Goal: Browse casually

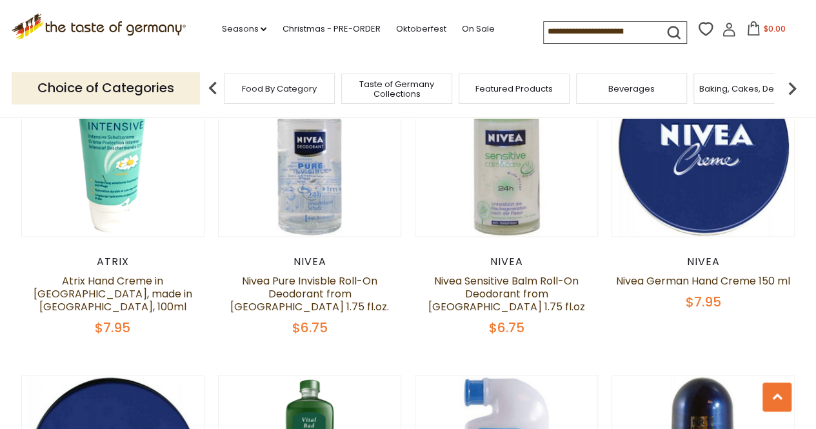
scroll to position [645, 0]
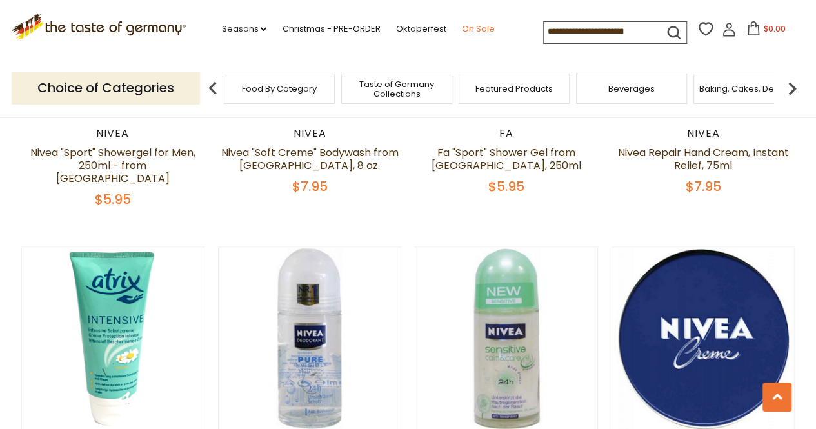
click at [483, 29] on link "On Sale" at bounding box center [477, 29] width 33 height 14
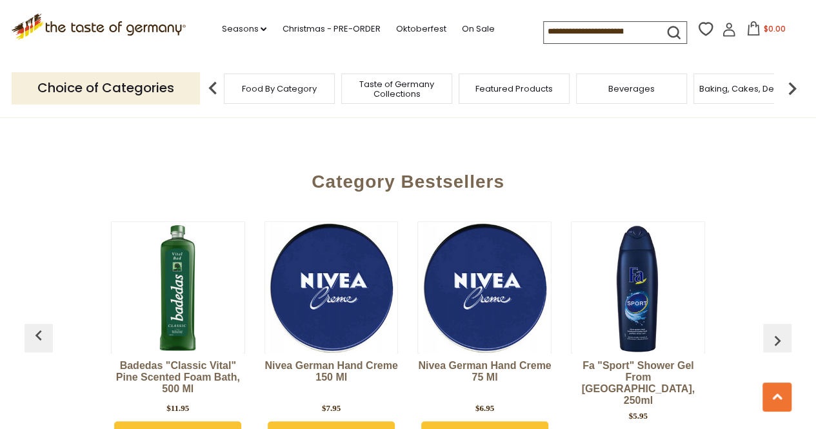
scroll to position [2674, 0]
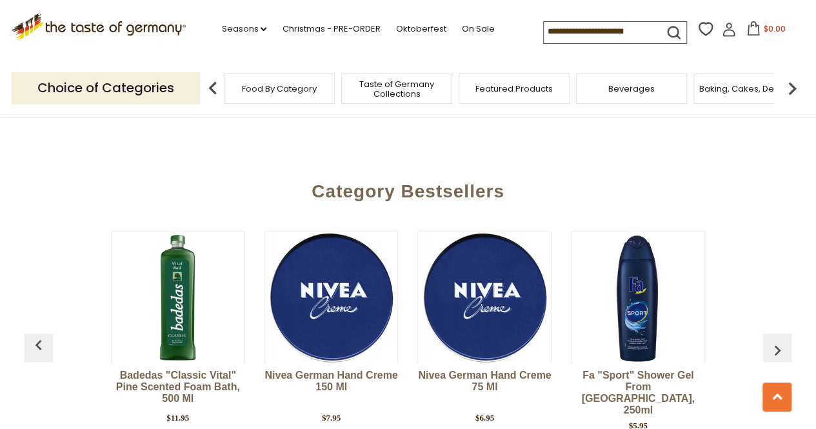
click at [771, 340] on img "button" at bounding box center [777, 350] width 21 height 21
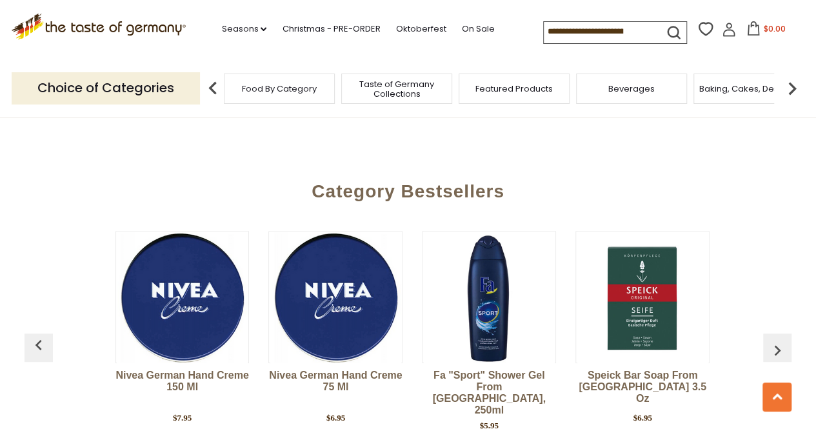
scroll to position [0, 154]
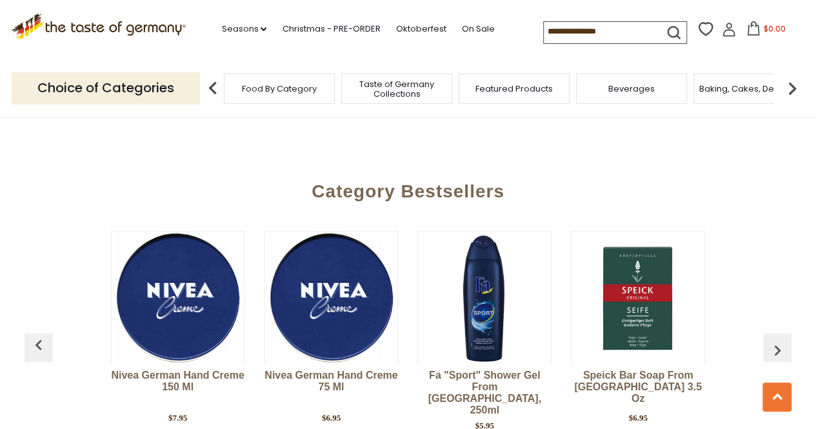
click at [782, 340] on img "button" at bounding box center [777, 350] width 21 height 21
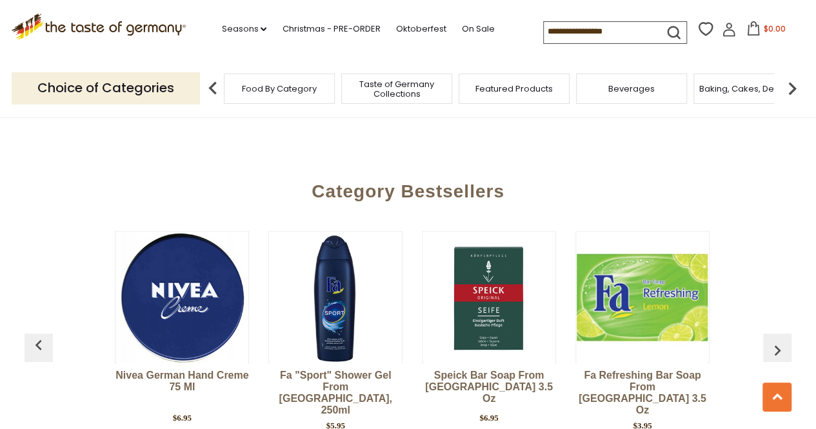
scroll to position [0, 307]
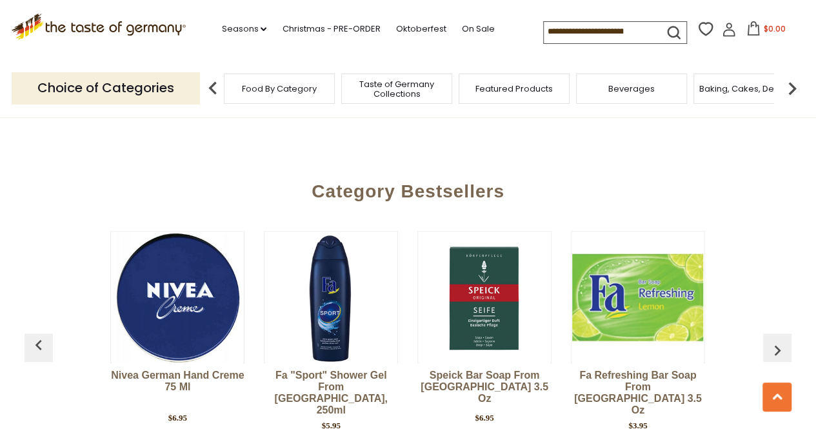
click at [782, 340] on img "button" at bounding box center [777, 350] width 21 height 21
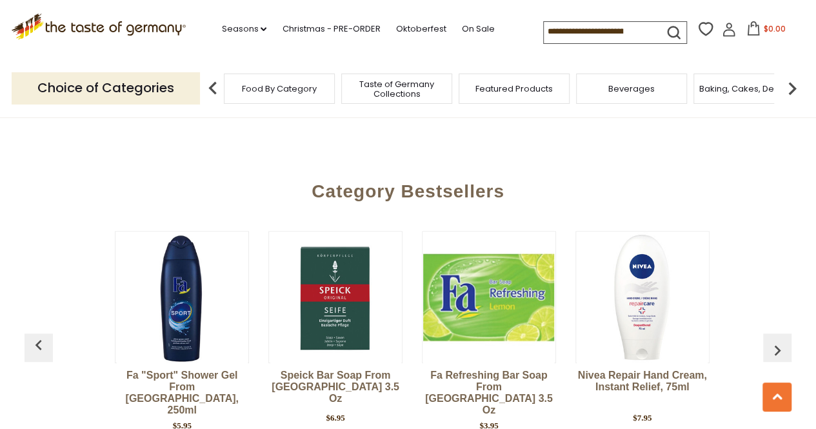
scroll to position [0, 461]
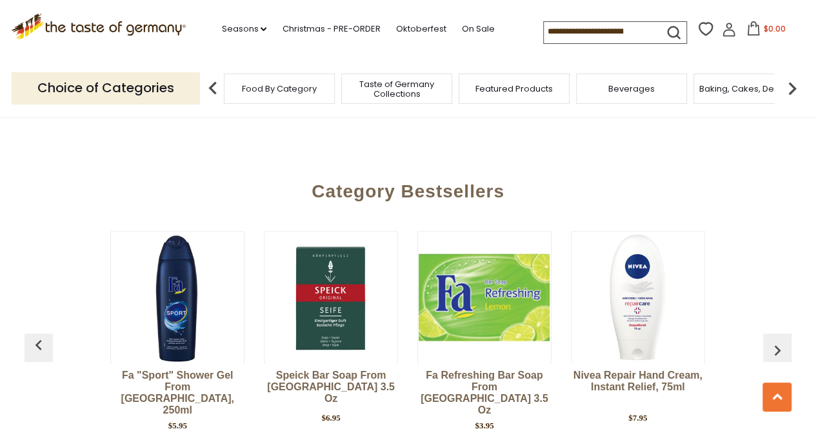
click at [781, 340] on img "button" at bounding box center [777, 350] width 21 height 21
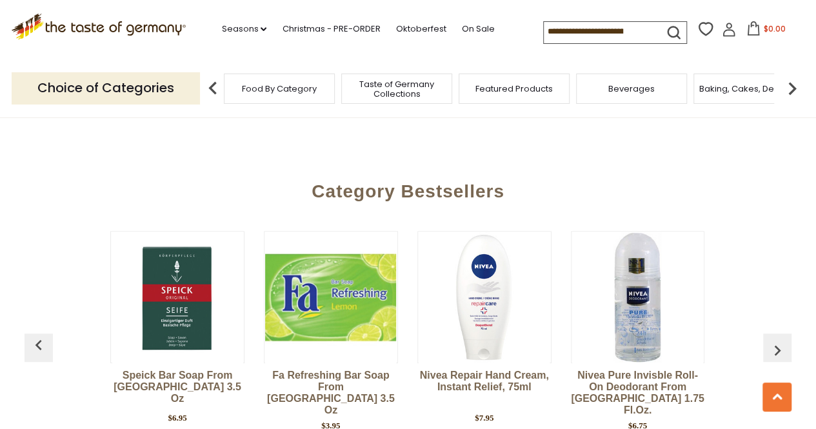
click at [781, 340] on img "button" at bounding box center [777, 350] width 21 height 21
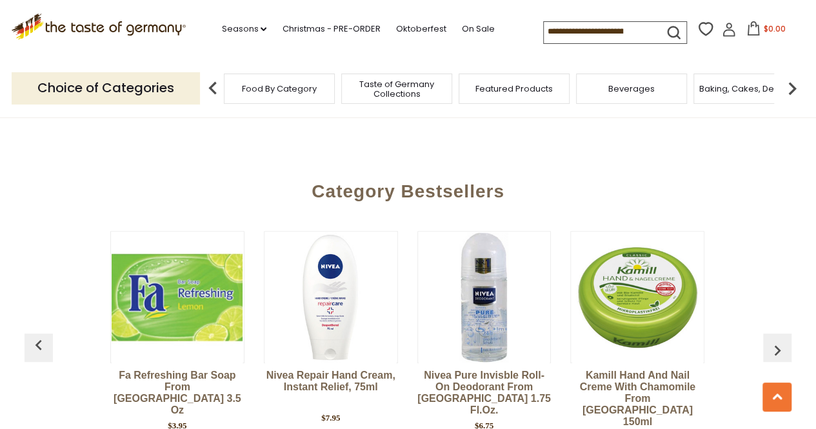
click at [781, 340] on img "button" at bounding box center [777, 350] width 21 height 21
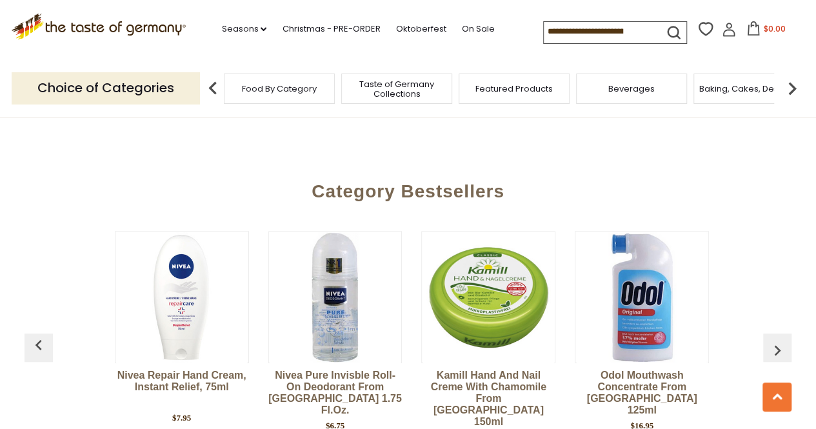
scroll to position [0, 922]
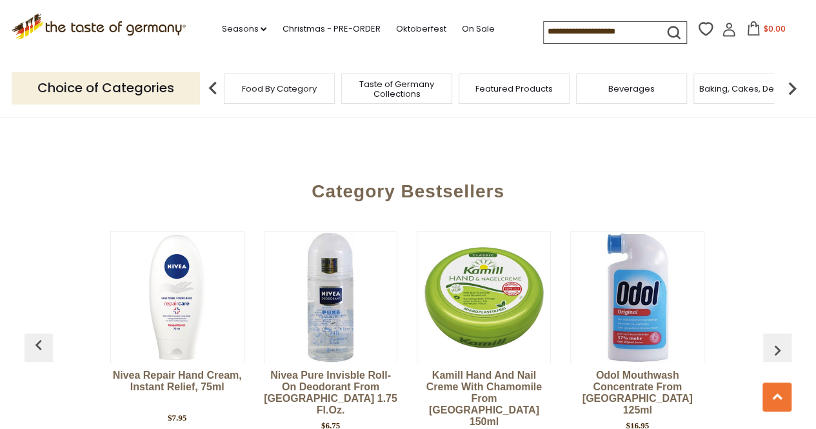
click at [780, 340] on img "button" at bounding box center [777, 350] width 21 height 21
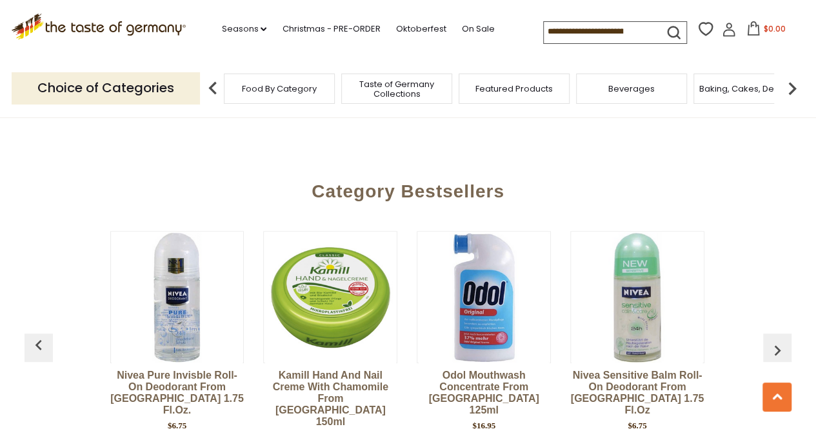
click at [780, 340] on img "button" at bounding box center [777, 350] width 21 height 21
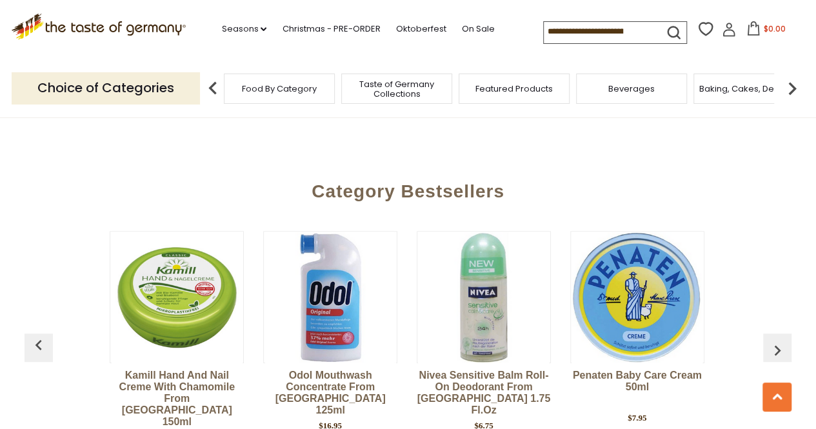
click at [780, 340] on img "button" at bounding box center [777, 350] width 21 height 21
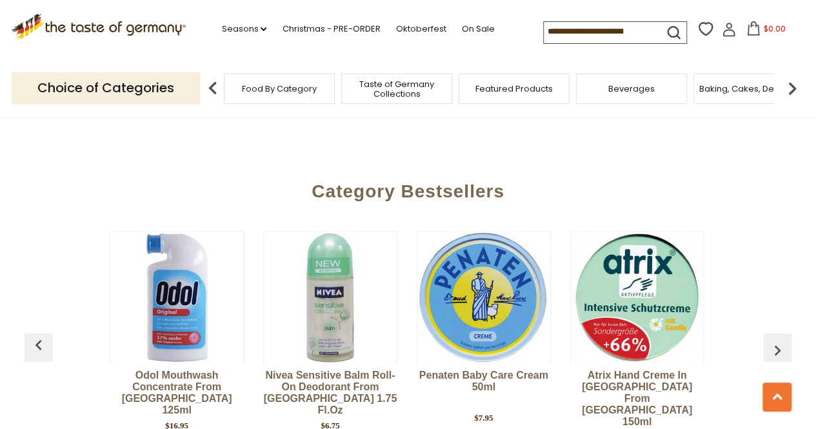
click at [780, 340] on img "button" at bounding box center [777, 350] width 21 height 21
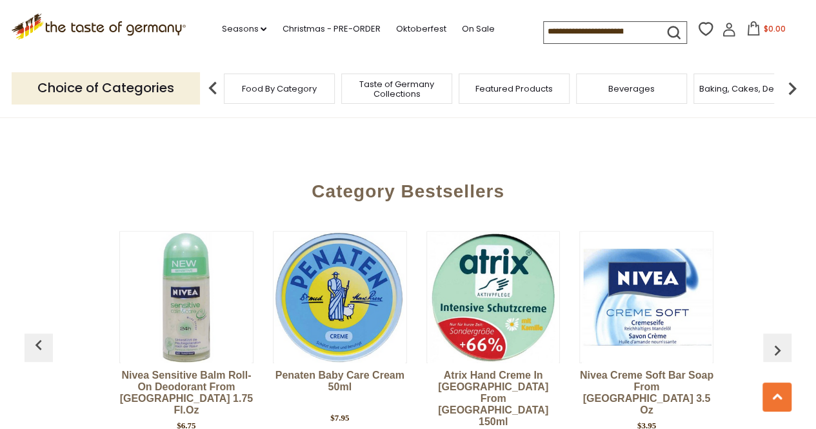
scroll to position [0, 1536]
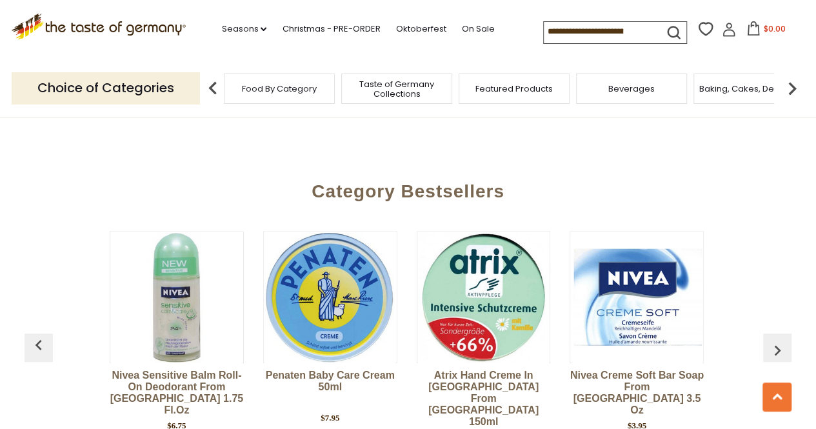
click at [778, 340] on img "button" at bounding box center [777, 350] width 21 height 21
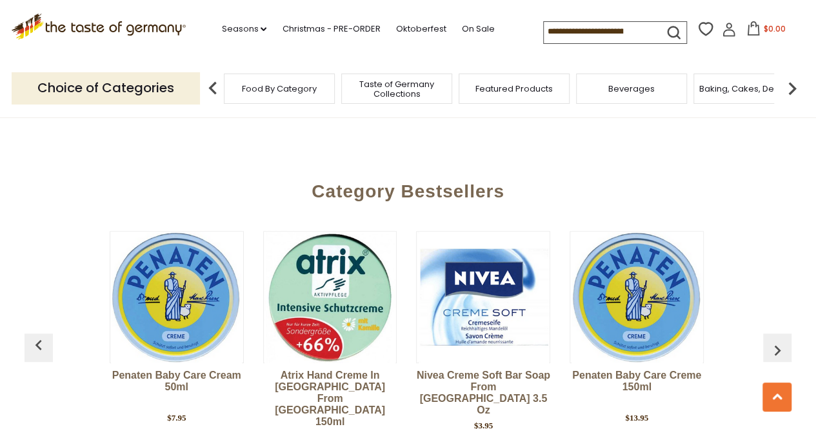
click at [778, 340] on img "button" at bounding box center [777, 350] width 21 height 21
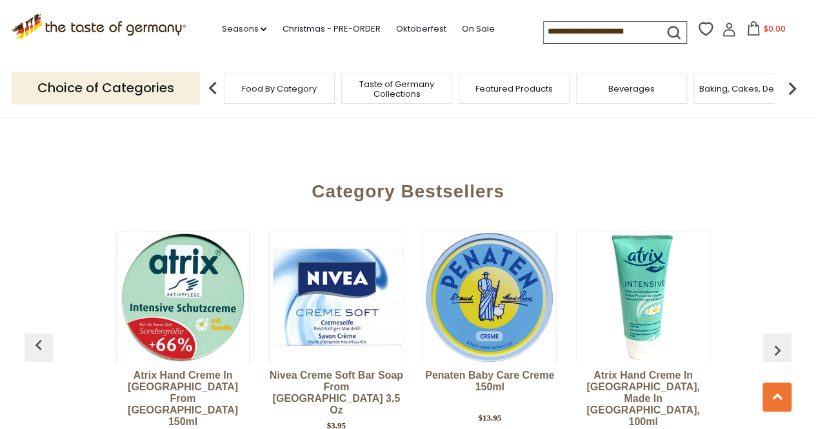
click at [778, 340] on img "button" at bounding box center [777, 350] width 21 height 21
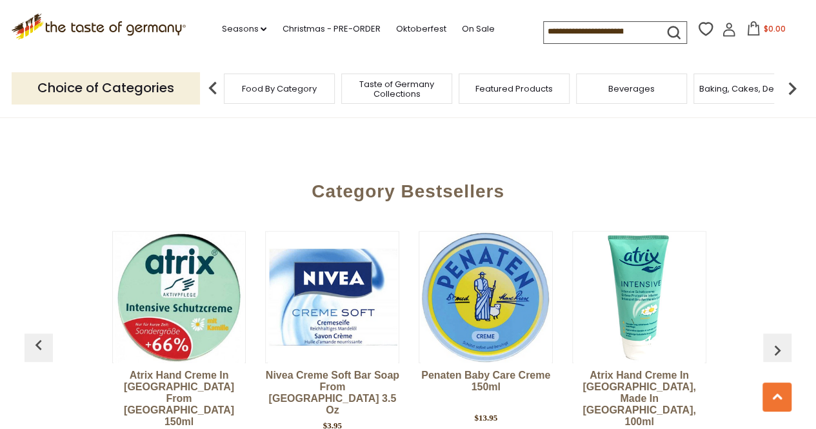
click at [778, 340] on img "button" at bounding box center [777, 350] width 21 height 21
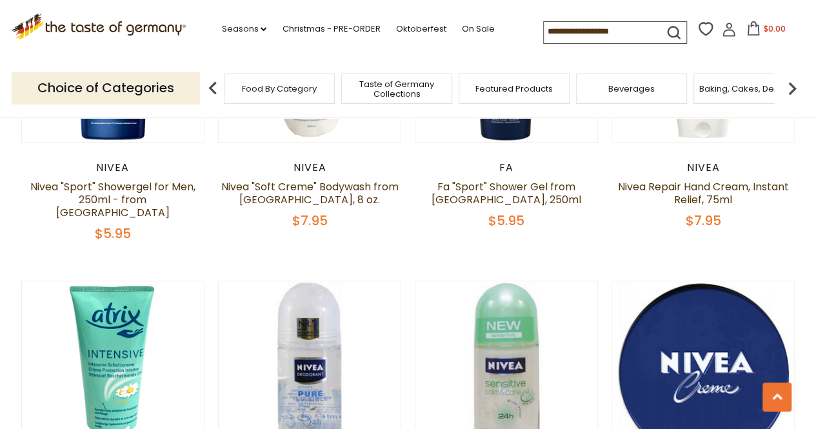
scroll to position [609, 0]
